Goal: Use online tool/utility: Utilize a website feature to perform a specific function

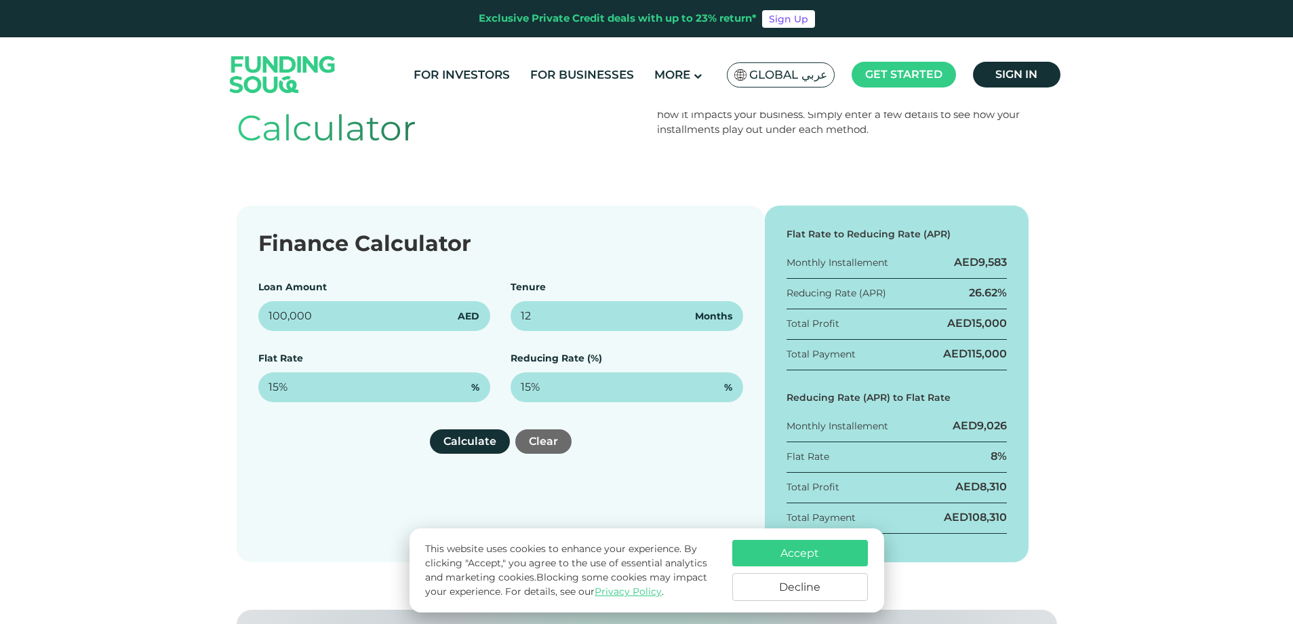
scroll to position [136, 0]
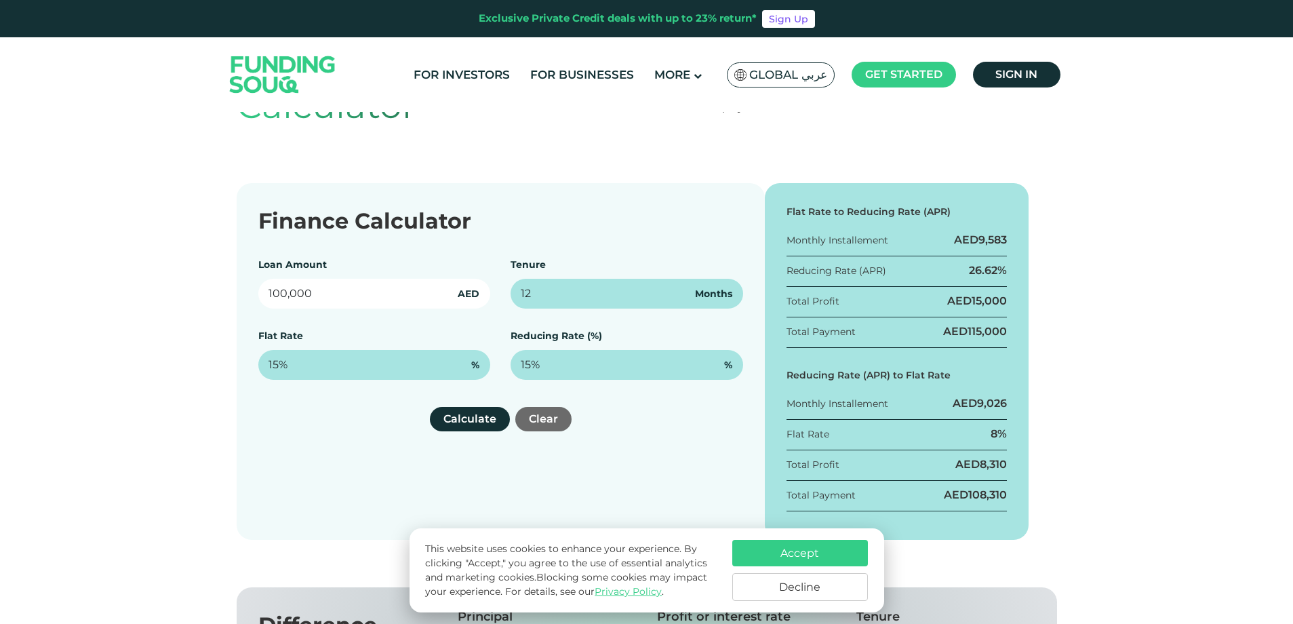
drag, startPoint x: 306, startPoint y: 289, endPoint x: 245, endPoint y: 289, distance: 60.3
click at [245, 289] on div "Finance Calculator Loan Amount 100,000 AED Tenure 12 Months Flat Rate 15% % Red…" at bounding box center [501, 361] width 528 height 357
type input "1,000,000"
click at [590, 240] on div "Finance Calculator Loan Amount 1,000,000 AED Tenure 12 Months Flat Rate 15% % R…" at bounding box center [501, 361] width 528 height 357
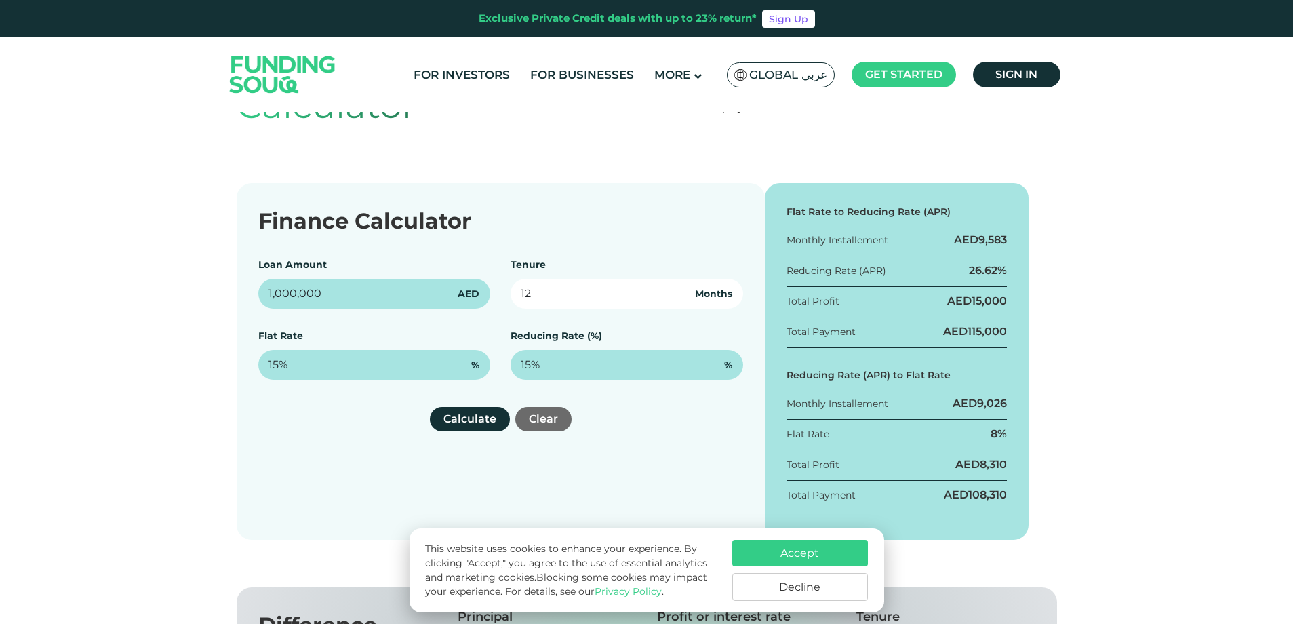
drag, startPoint x: 542, startPoint y: 298, endPoint x: 516, endPoint y: 296, distance: 25.8
click at [516, 296] on input "12" at bounding box center [626, 294] width 233 height 30
type input "48"
click at [561, 241] on div "Finance Calculator Loan Amount 1,000,000 AED Tenure 48 Months Flat Rate 15% % R…" at bounding box center [501, 361] width 528 height 357
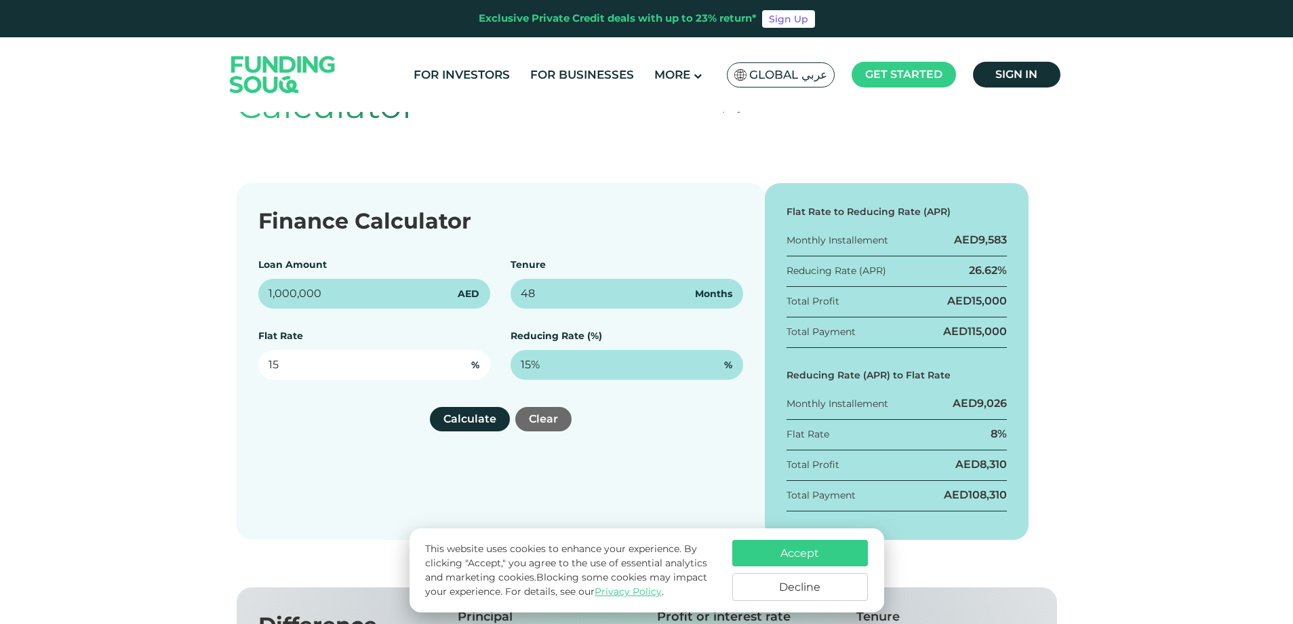
drag, startPoint x: 297, startPoint y: 361, endPoint x: 260, endPoint y: 361, distance: 37.3
click at [260, 361] on input "15" at bounding box center [374, 365] width 233 height 30
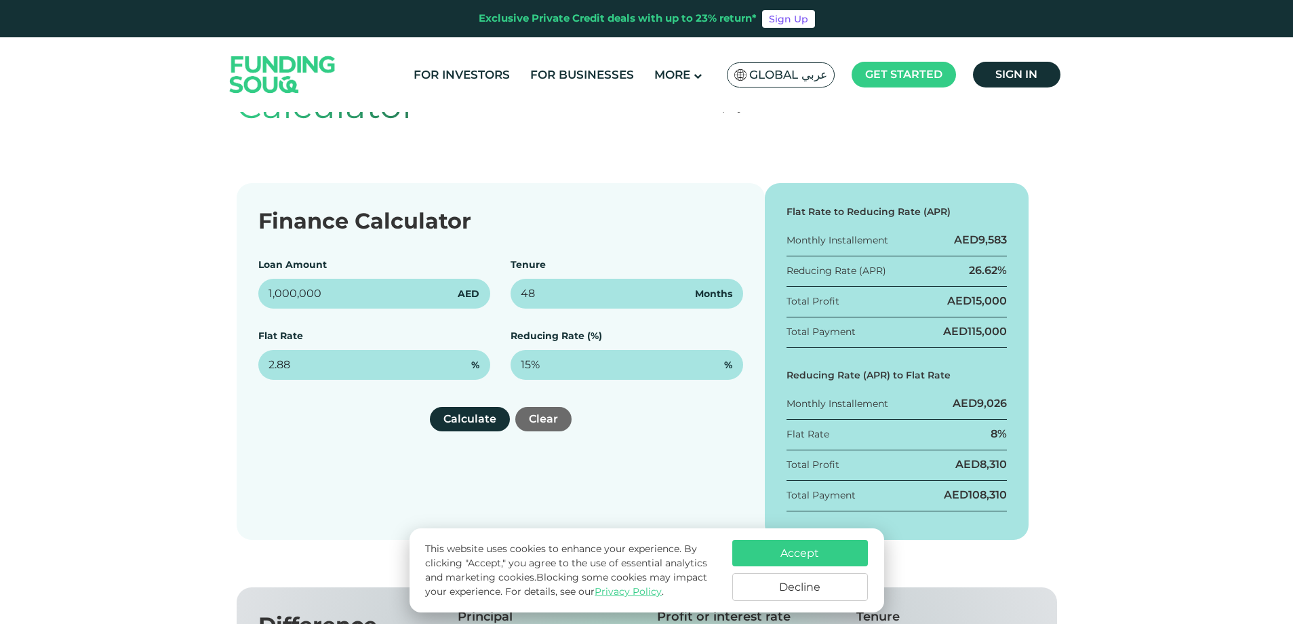
type input "2.88%"
click at [344, 430] on div "Calculate Clear" at bounding box center [500, 419] width 485 height 24
click at [453, 420] on button "Calculate" at bounding box center [470, 419] width 80 height 24
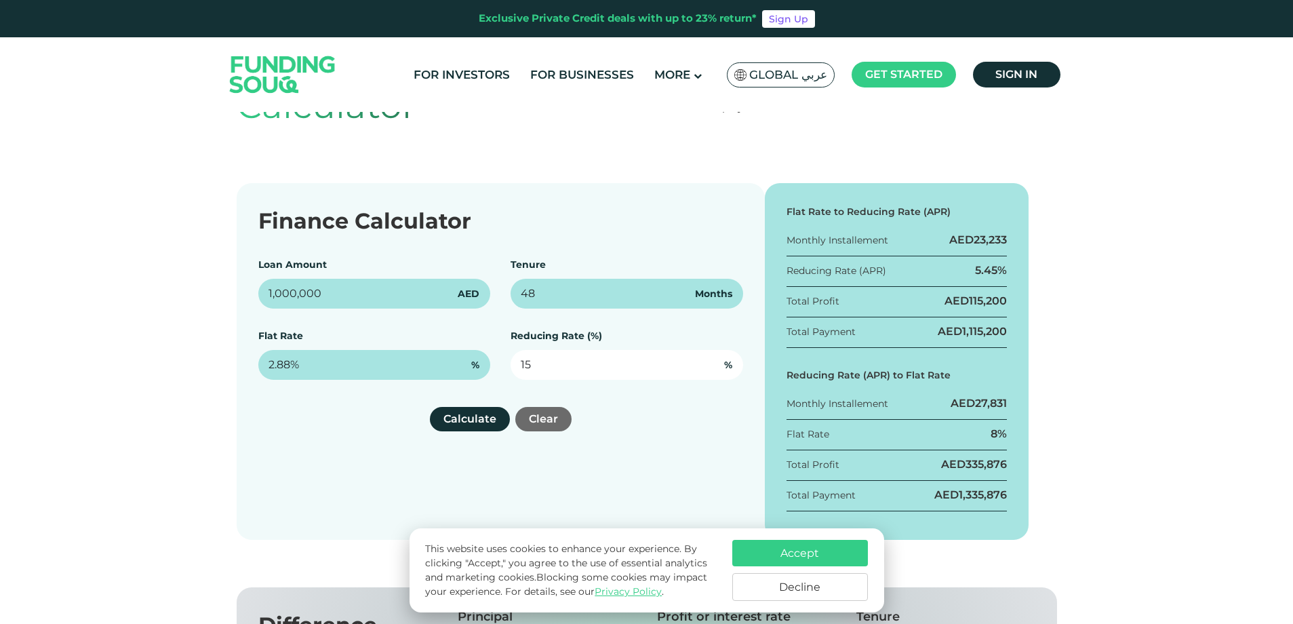
drag, startPoint x: 603, startPoint y: 354, endPoint x: 548, endPoint y: 361, distance: 54.7
click at [548, 361] on input "15" at bounding box center [626, 365] width 233 height 30
type input "1"
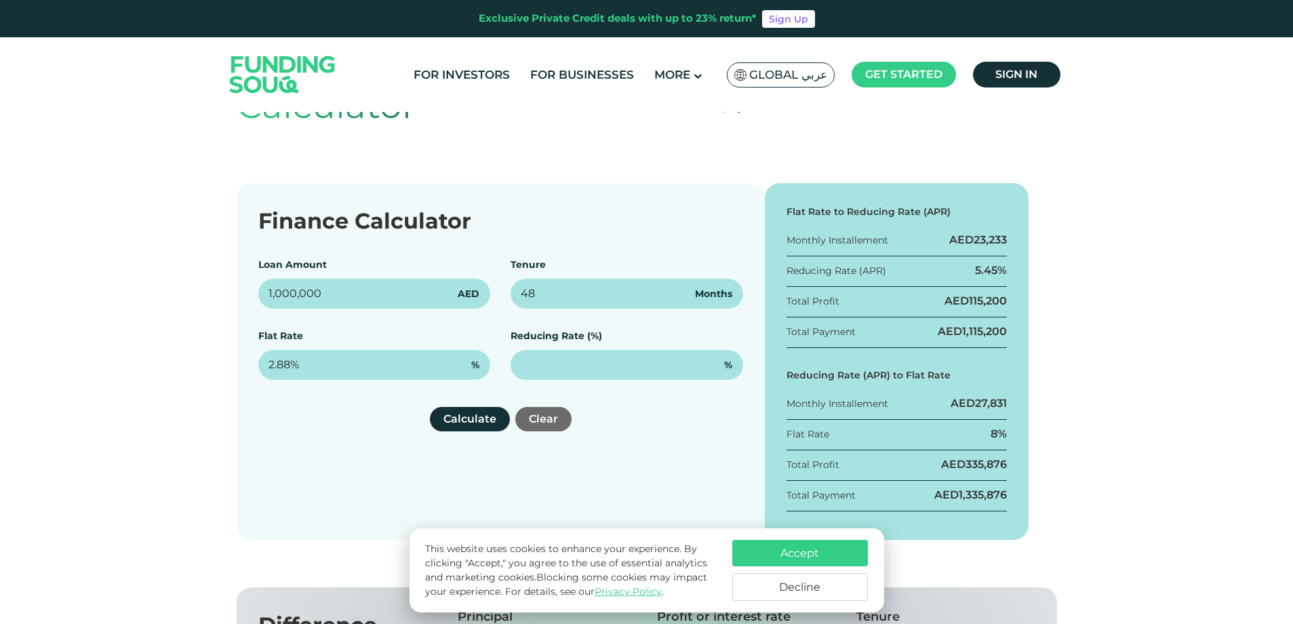
click at [673, 433] on div "Finance Calculator Loan Amount 1,000,000 AED Tenure 48 Months Flat Rate 2.88% %…" at bounding box center [501, 361] width 528 height 357
click at [450, 417] on button "Calculate" at bounding box center [470, 419] width 80 height 24
drag, startPoint x: 550, startPoint y: 296, endPoint x: 515, endPoint y: 292, distance: 35.4
click at [515, 292] on input "48" at bounding box center [626, 294] width 233 height 30
click at [595, 292] on input "48" at bounding box center [626, 294] width 233 height 30
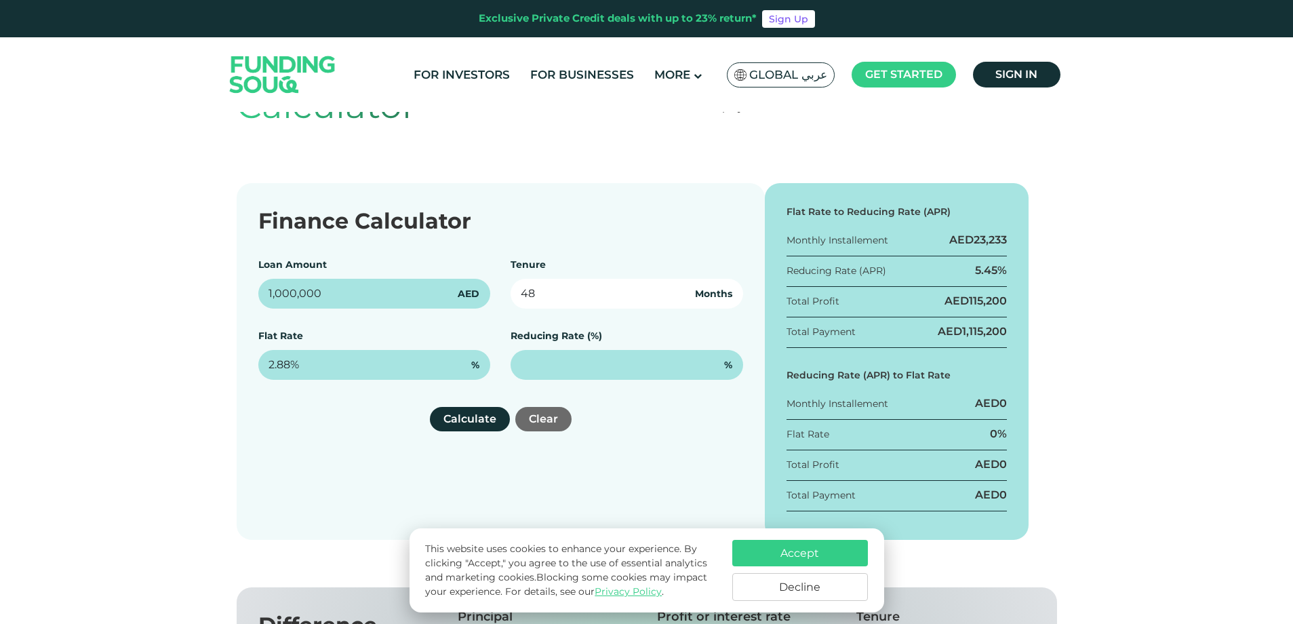
drag, startPoint x: 595, startPoint y: 292, endPoint x: 512, endPoint y: 291, distance: 82.7
click at [512, 291] on input "48" at bounding box center [626, 294] width 233 height 30
click at [542, 296] on input "48" at bounding box center [626, 294] width 233 height 30
drag, startPoint x: 542, startPoint y: 295, endPoint x: 485, endPoint y: 293, distance: 57.0
click at [485, 293] on div "Loan Amount 1,000,000 AED Tenure 48 Months Flat Rate 2.88% % Reducing Rate (%) %" at bounding box center [500, 319] width 485 height 122
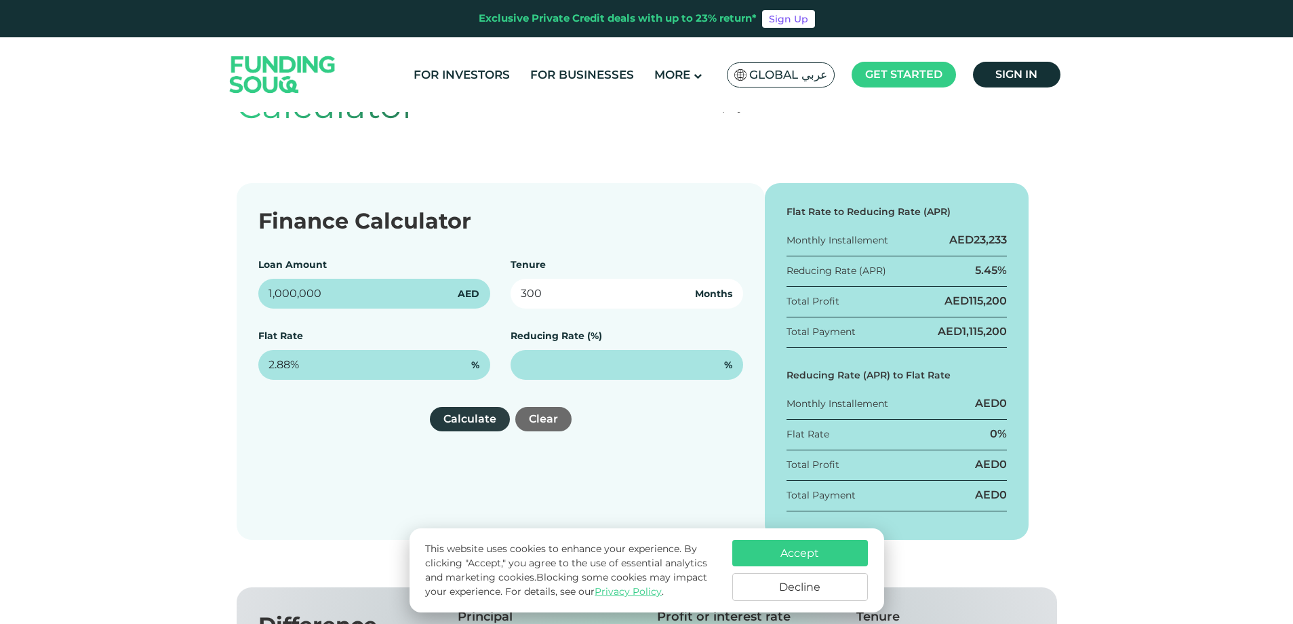
type input "300"
click at [474, 408] on button "Calculate" at bounding box center [470, 419] width 80 height 24
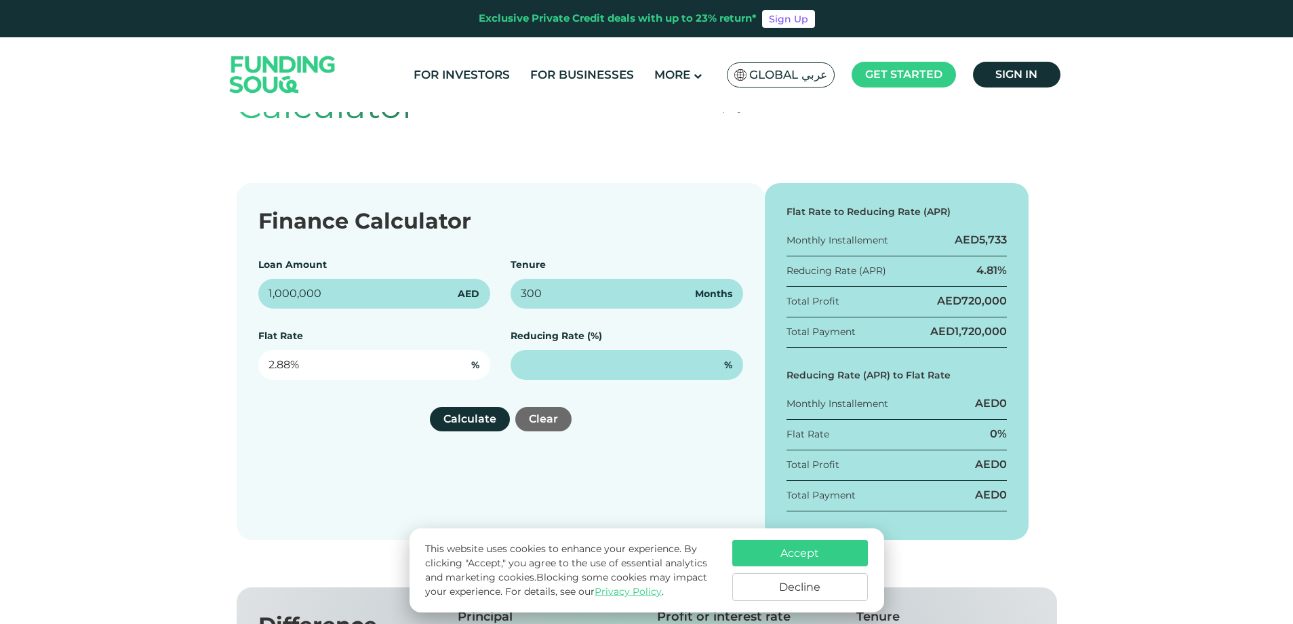
type input "2.88"
drag, startPoint x: 336, startPoint y: 361, endPoint x: 235, endPoint y: 361, distance: 100.3
click at [235, 361] on div "Finance Calculator Loan Amount 1,000,000 AED Tenure 300 Months Flat Rate 2.88 %…" at bounding box center [646, 361] width 841 height 357
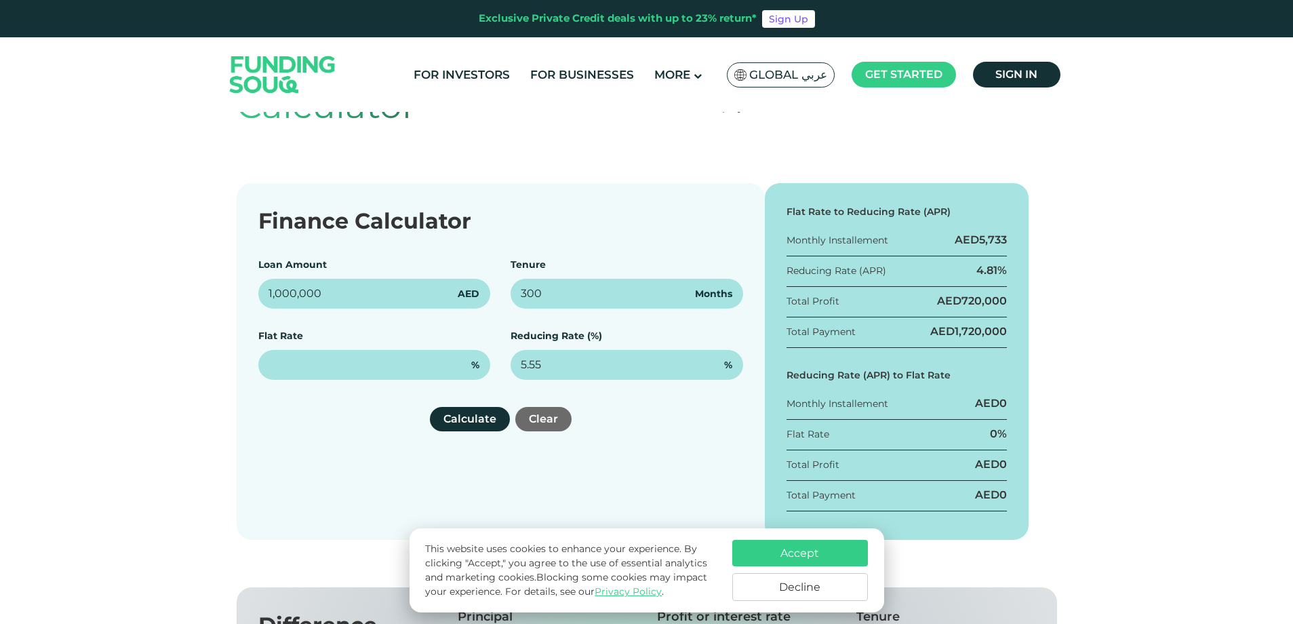
type input "5.55%"
click at [464, 418] on button "Calculate" at bounding box center [470, 419] width 80 height 24
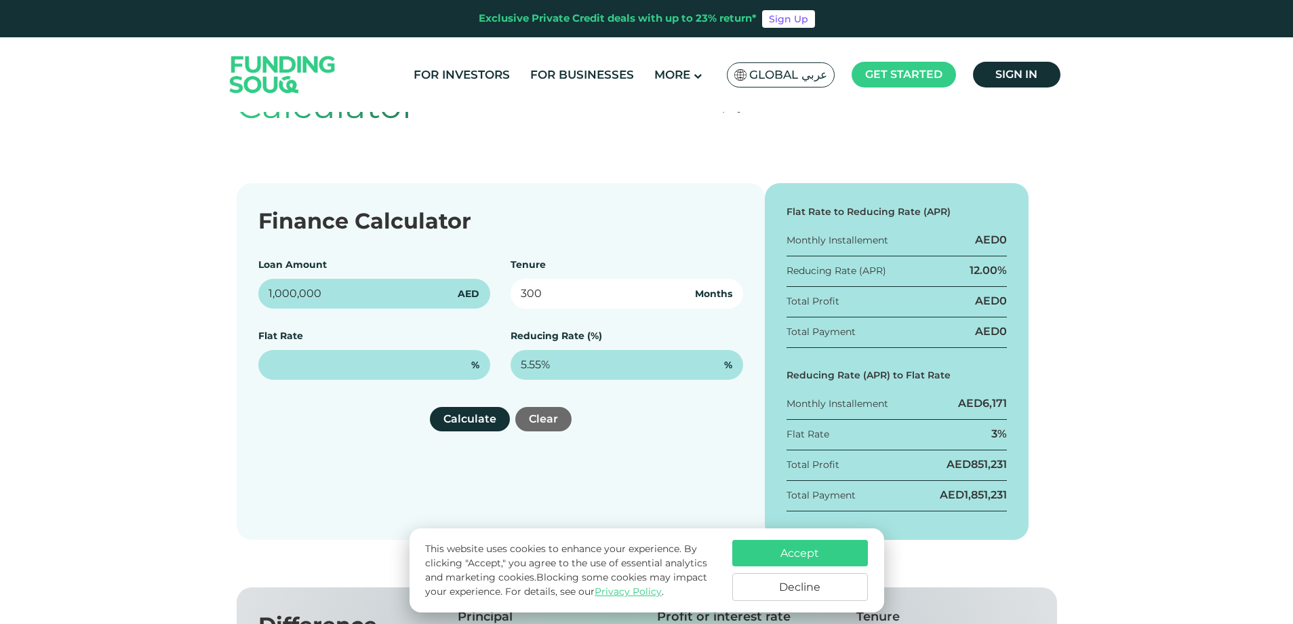
drag, startPoint x: 538, startPoint y: 291, endPoint x: 517, endPoint y: 291, distance: 21.0
click at [517, 291] on input "300" at bounding box center [626, 294] width 233 height 30
type input "48"
click at [478, 425] on button "Calculate" at bounding box center [470, 419] width 80 height 24
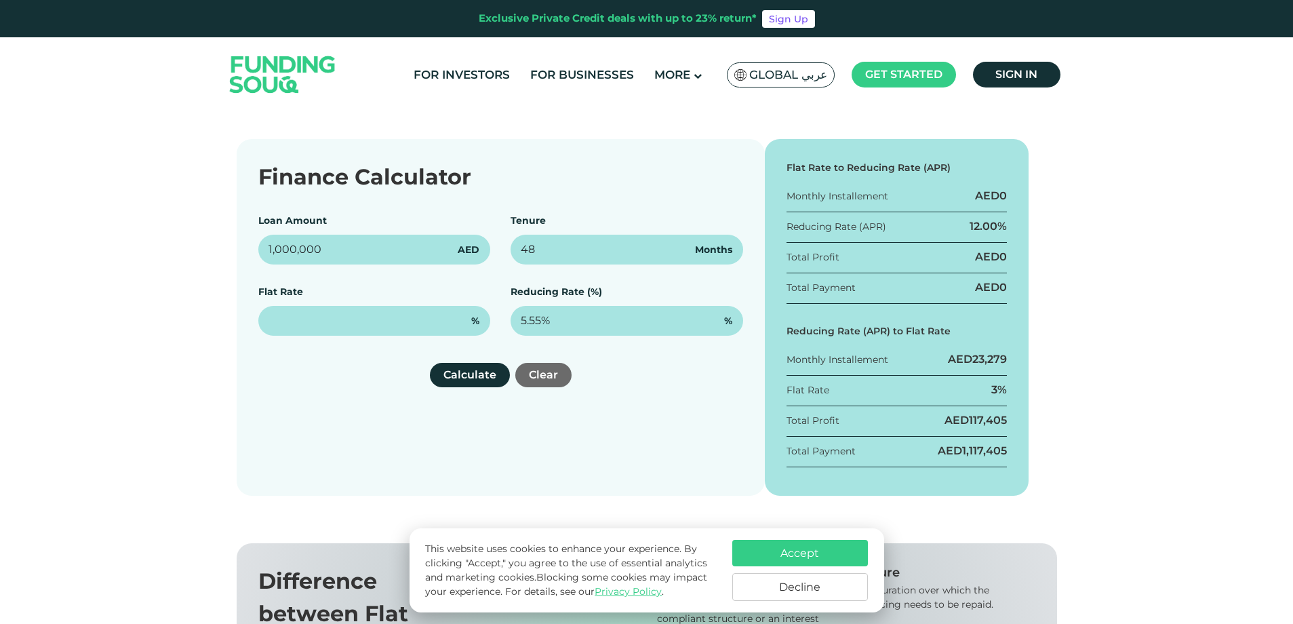
scroll to position [0, 0]
